Goal: Transaction & Acquisition: Purchase product/service

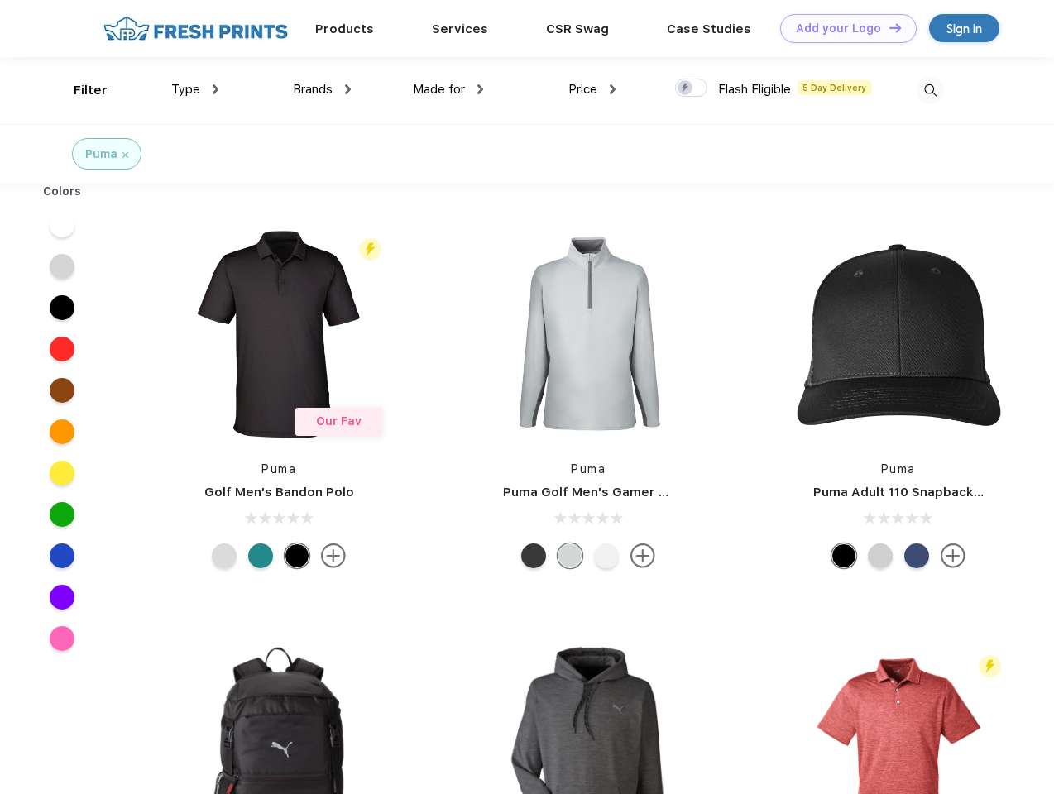
scroll to position [1, 0]
click at [842, 28] on link "Add your Logo Design Tool" at bounding box center [848, 28] width 136 height 29
click at [0, 0] on div "Design Tool" at bounding box center [0, 0] width 0 height 0
click at [887, 27] on link "Add your Logo Design Tool" at bounding box center [848, 28] width 136 height 29
click at [79, 90] on div "Filter" at bounding box center [91, 90] width 34 height 19
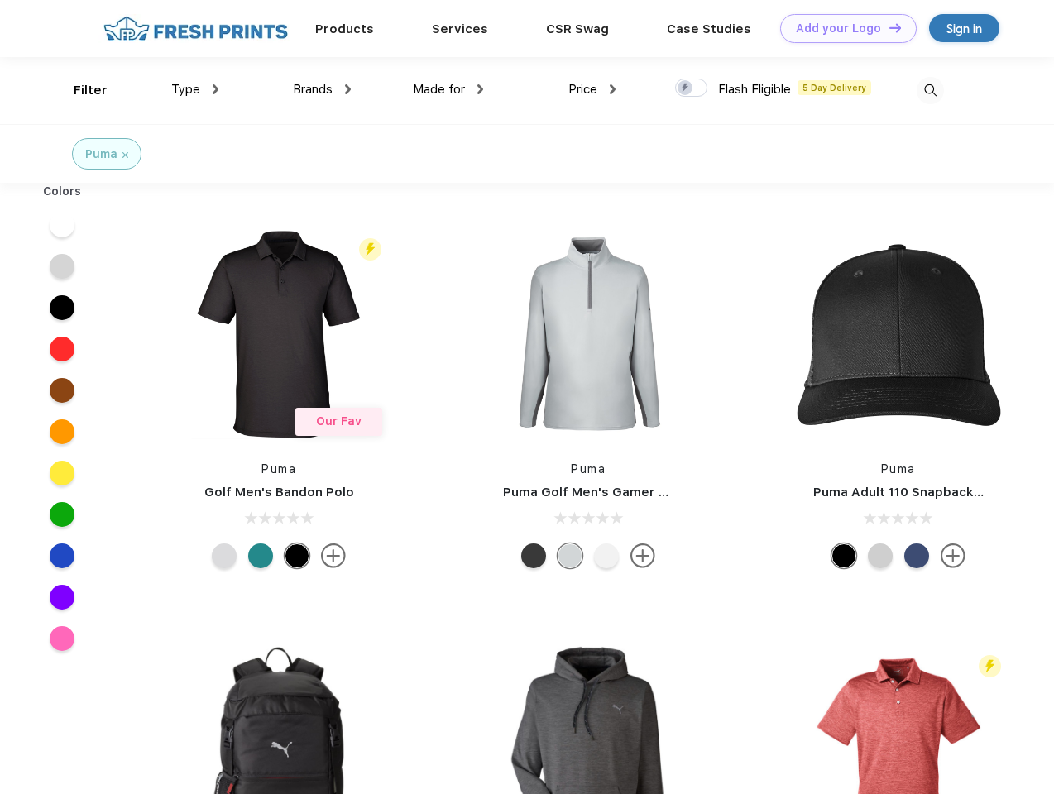
click at [195, 89] on span "Type" at bounding box center [185, 89] width 29 height 15
click at [322, 89] on span "Brands" at bounding box center [313, 89] width 40 height 15
click at [448, 89] on span "Made for" at bounding box center [439, 89] width 52 height 15
click at [592, 89] on span "Price" at bounding box center [582, 89] width 29 height 15
click at [691, 88] on div at bounding box center [691, 88] width 32 height 18
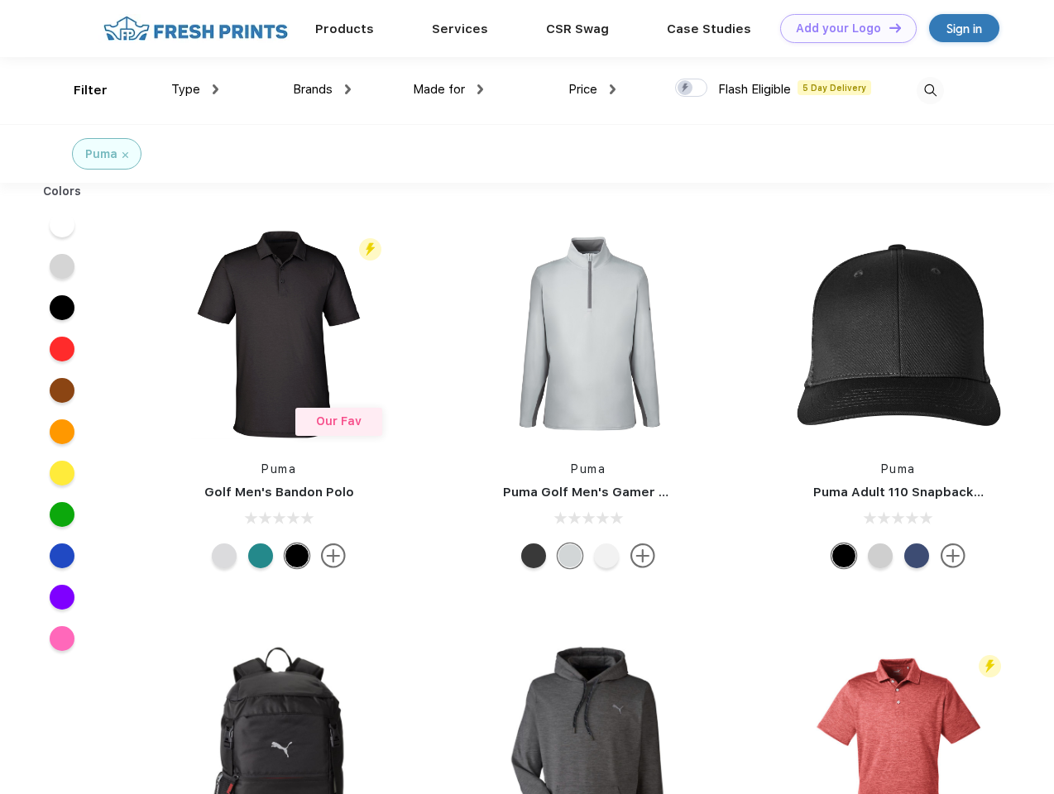
click at [686, 88] on input "checkbox" at bounding box center [680, 83] width 11 height 11
click at [930, 90] on img at bounding box center [929, 90] width 27 height 27
